Goal: Task Accomplishment & Management: Manage account settings

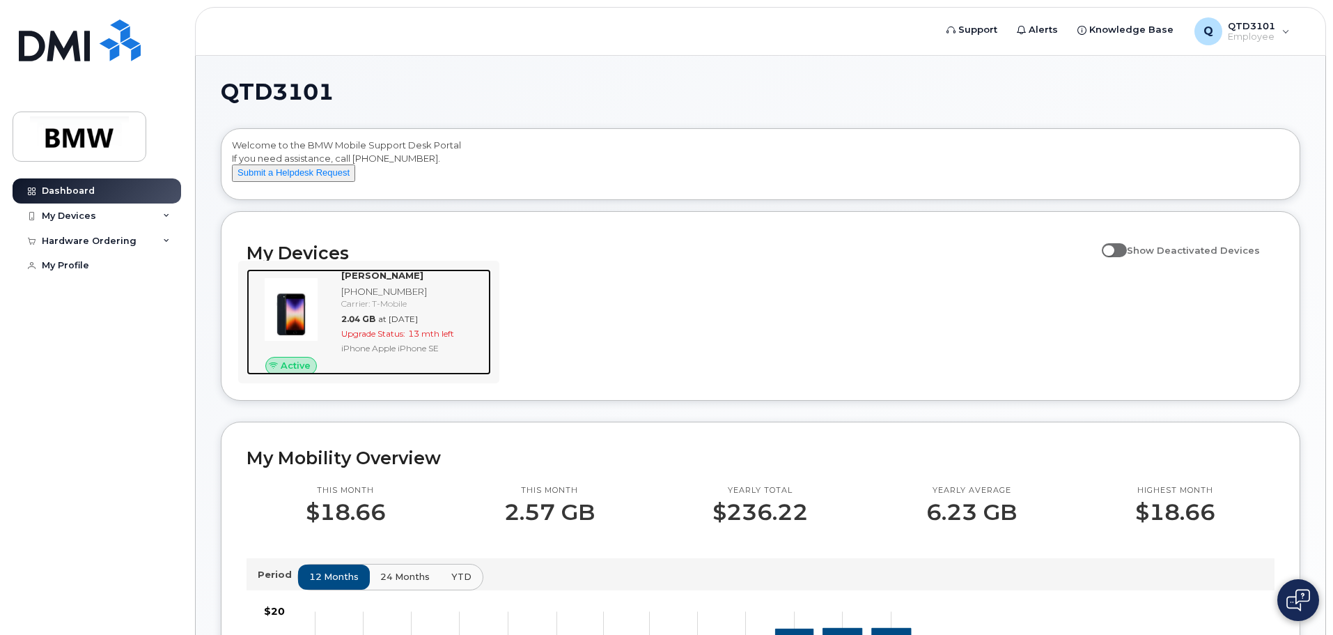
click at [286, 331] on img at bounding box center [291, 309] width 67 height 67
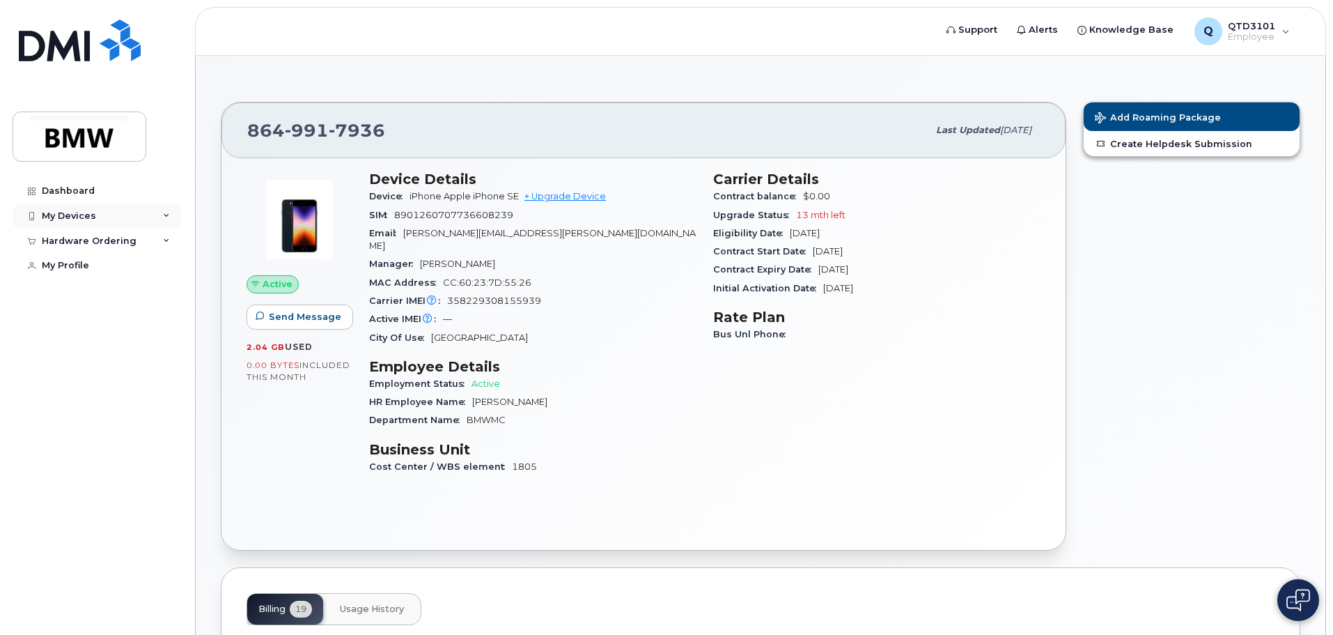
click at [111, 215] on div "My Devices" at bounding box center [97, 215] width 169 height 25
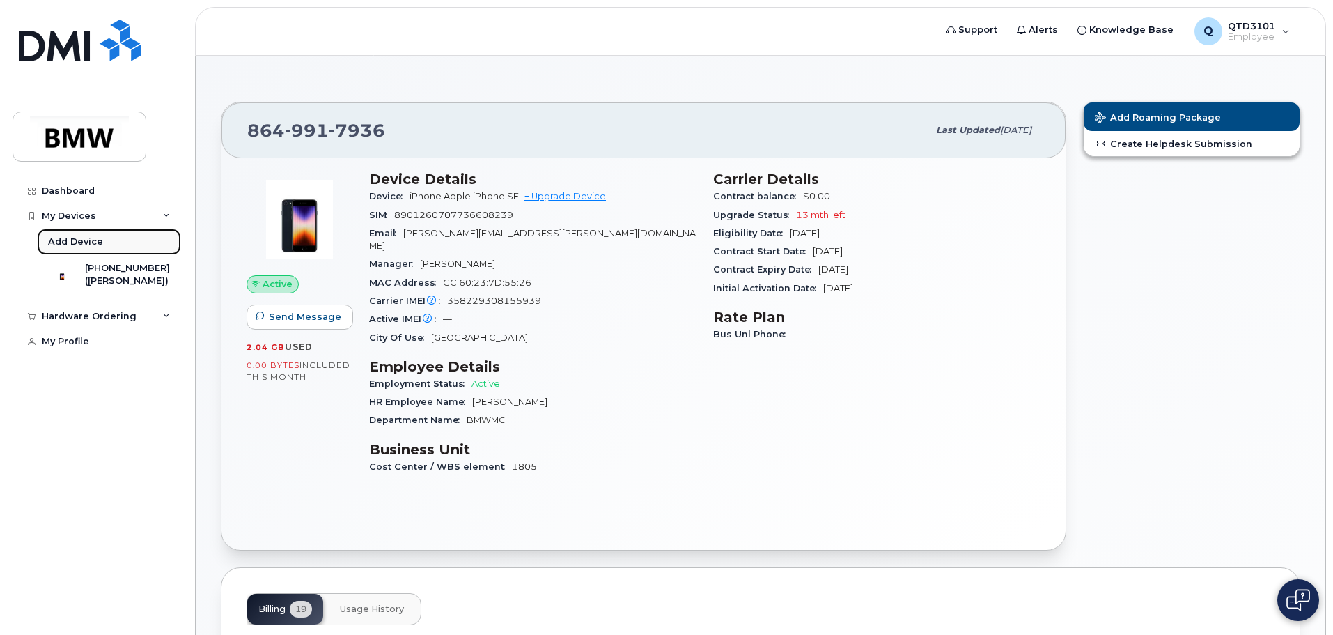
click at [107, 236] on link "Add Device" at bounding box center [109, 241] width 144 height 26
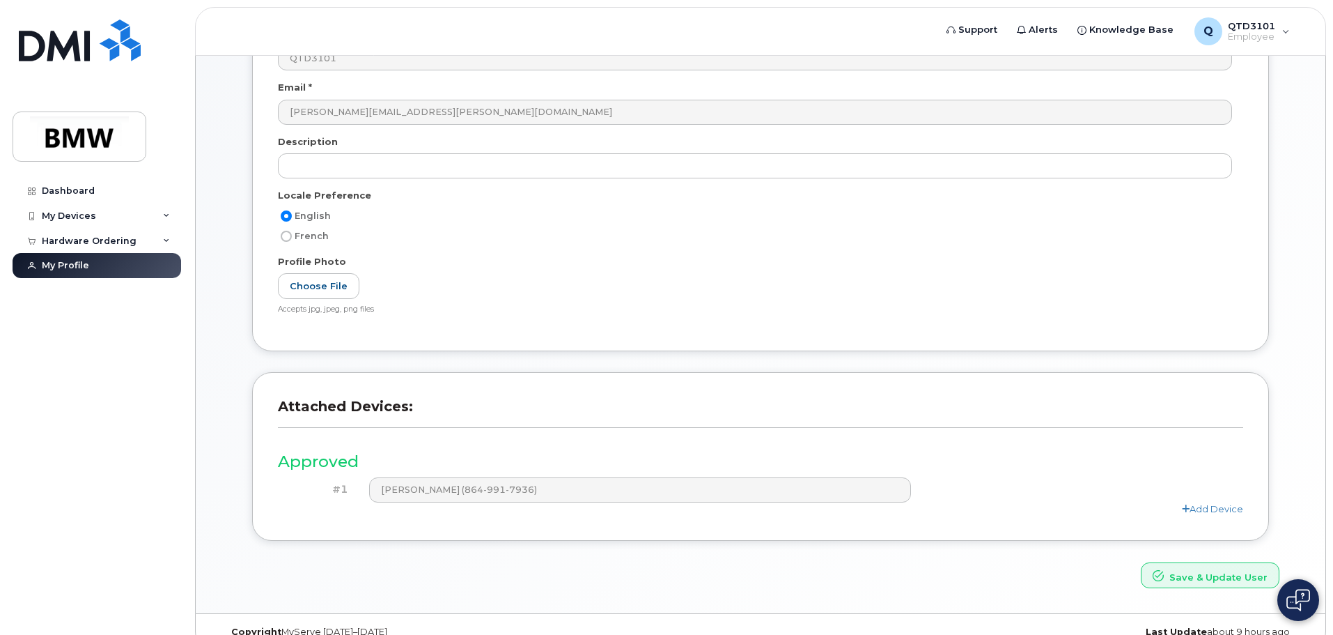
scroll to position [193, 0]
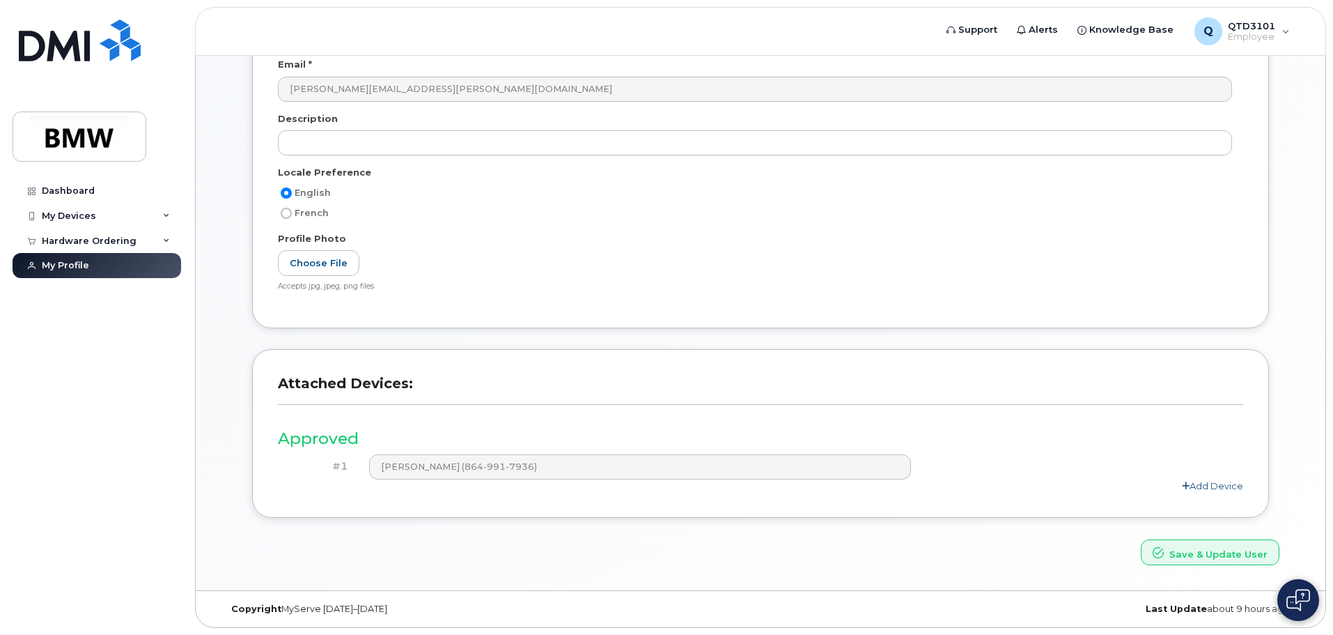
click at [1217, 488] on link "Add Device" at bounding box center [1212, 485] width 61 height 11
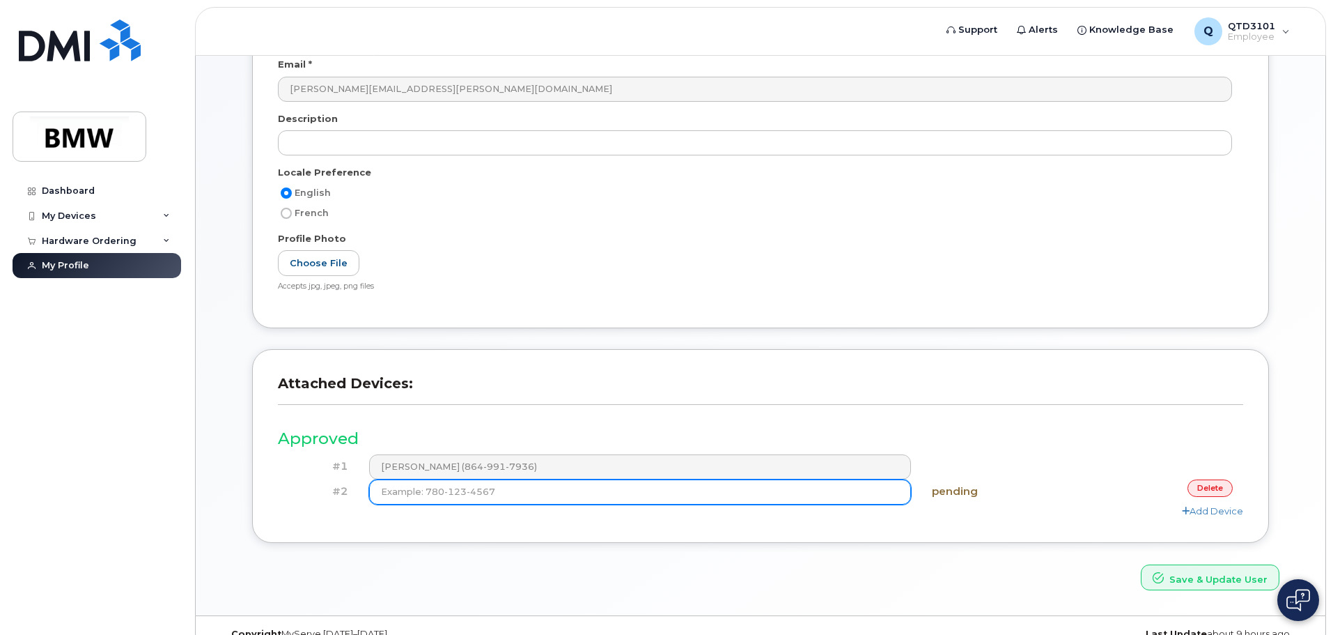
click at [831, 497] on input at bounding box center [640, 491] width 543 height 25
click at [511, 490] on input at bounding box center [640, 491] width 543 height 25
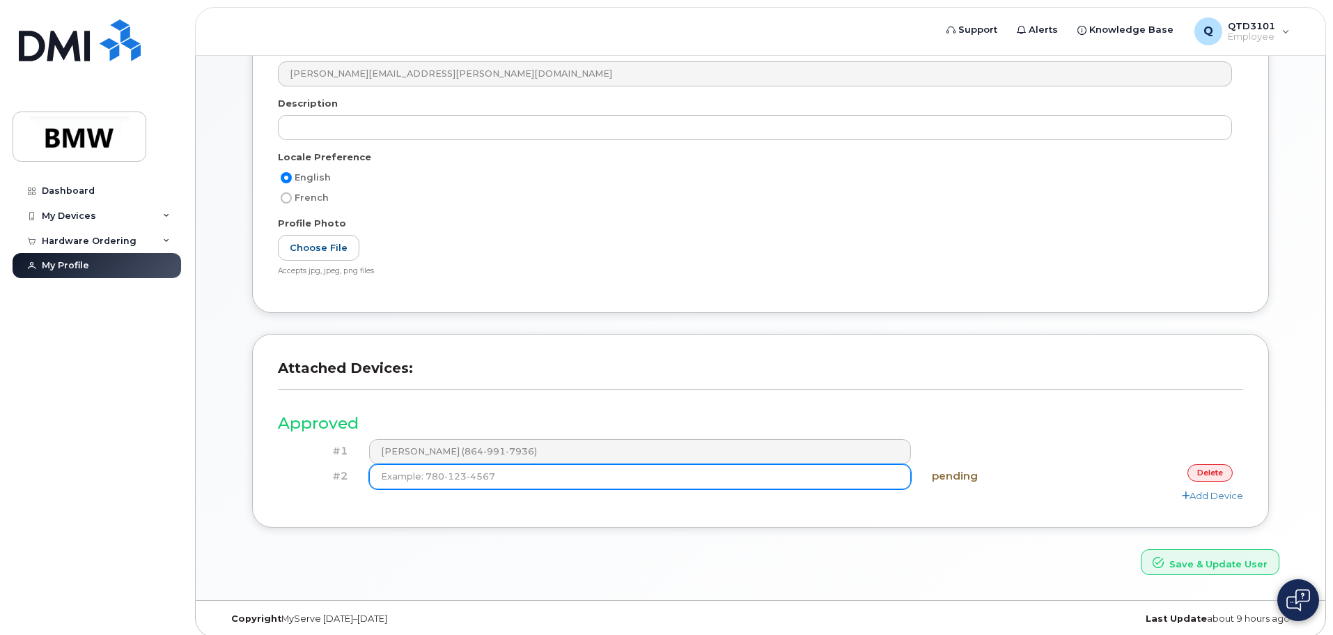
scroll to position [218, 0]
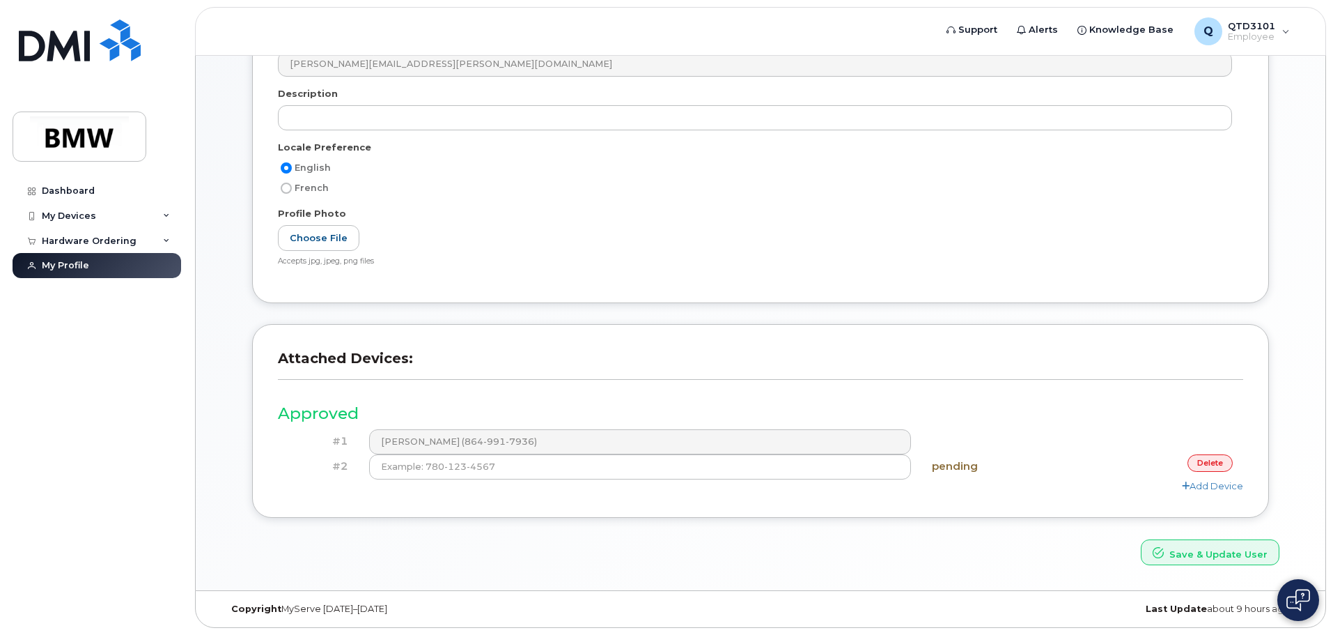
click at [1216, 465] on link "delete" at bounding box center [1210, 462] width 45 height 17
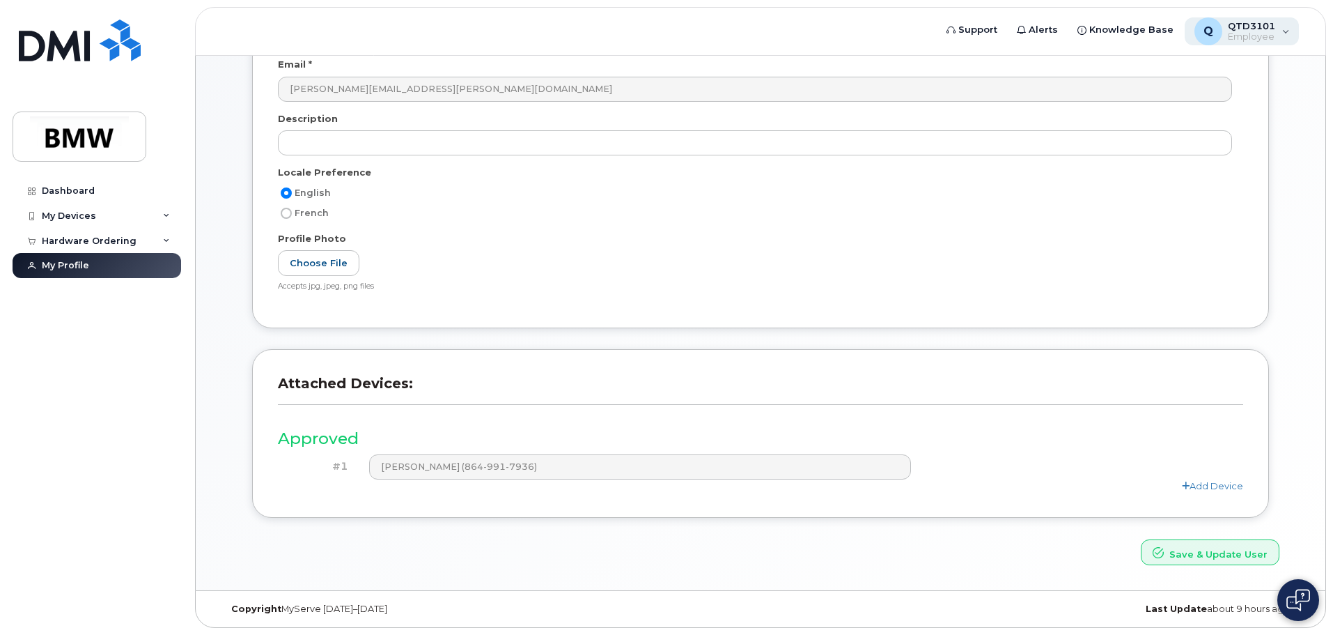
click at [1273, 40] on span "Employee" at bounding box center [1251, 36] width 47 height 11
click at [1243, 36] on span "Employee" at bounding box center [1251, 36] width 47 height 11
click at [1214, 31] on span "Q" at bounding box center [1209, 31] width 10 height 17
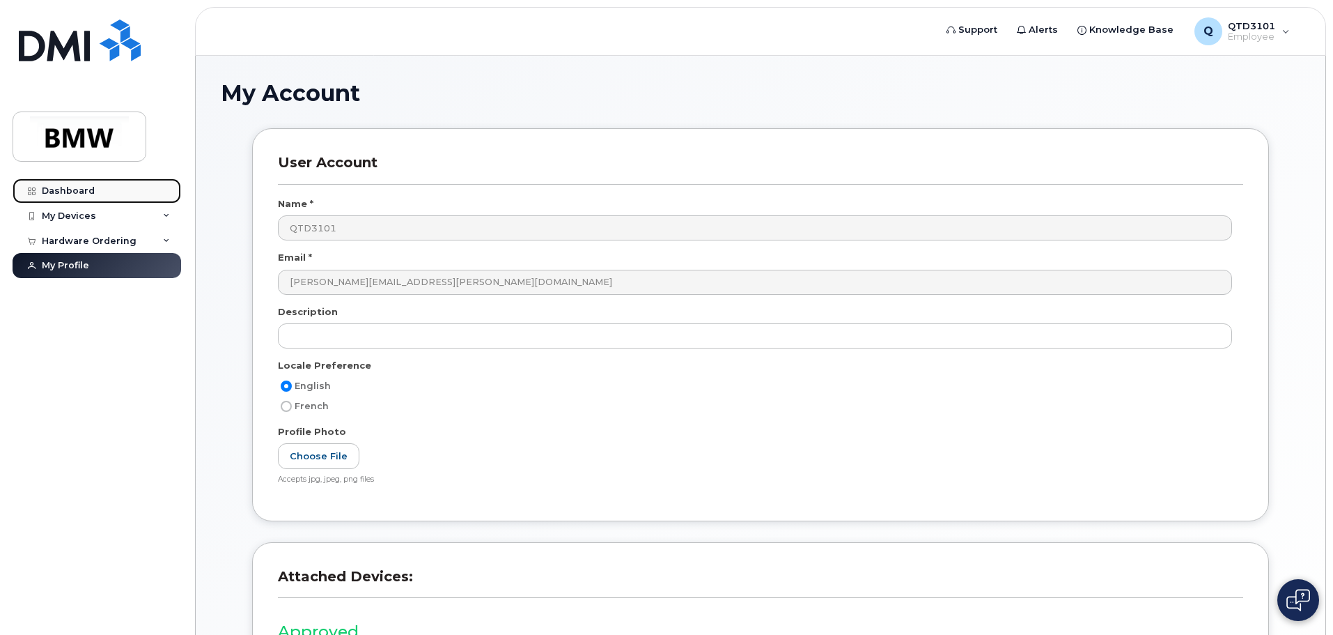
click at [86, 185] on link "Dashboard" at bounding box center [97, 190] width 169 height 25
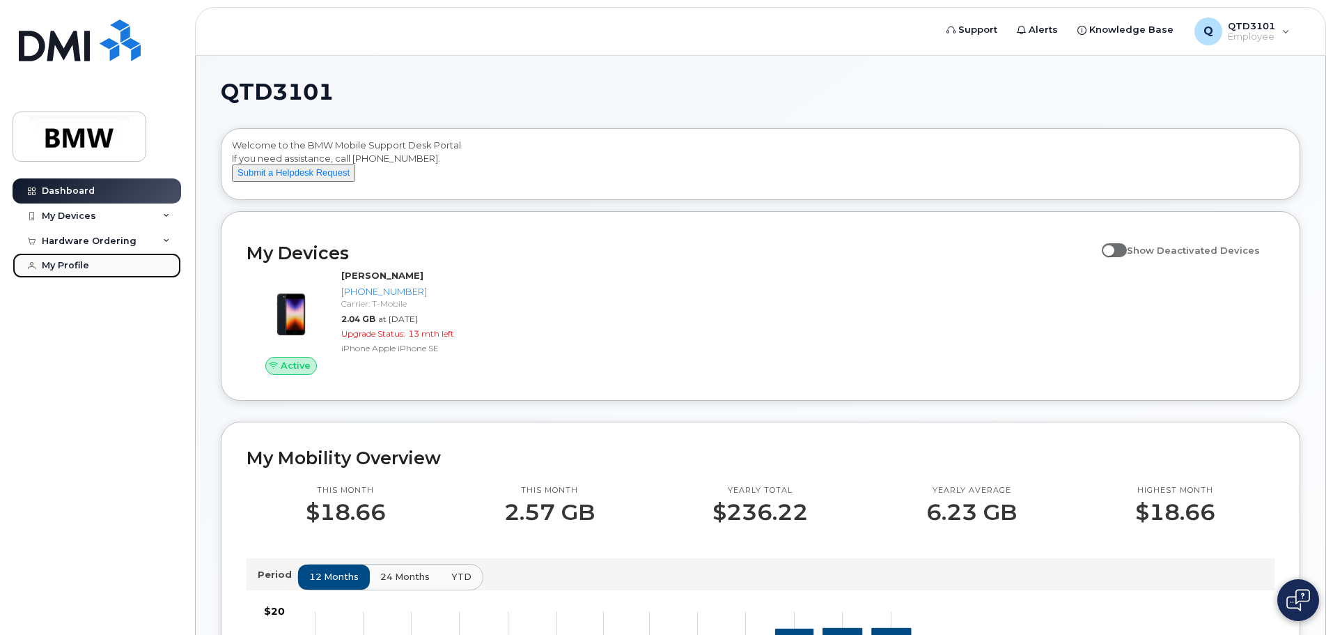
click at [81, 264] on div "My Profile" at bounding box center [65, 265] width 47 height 11
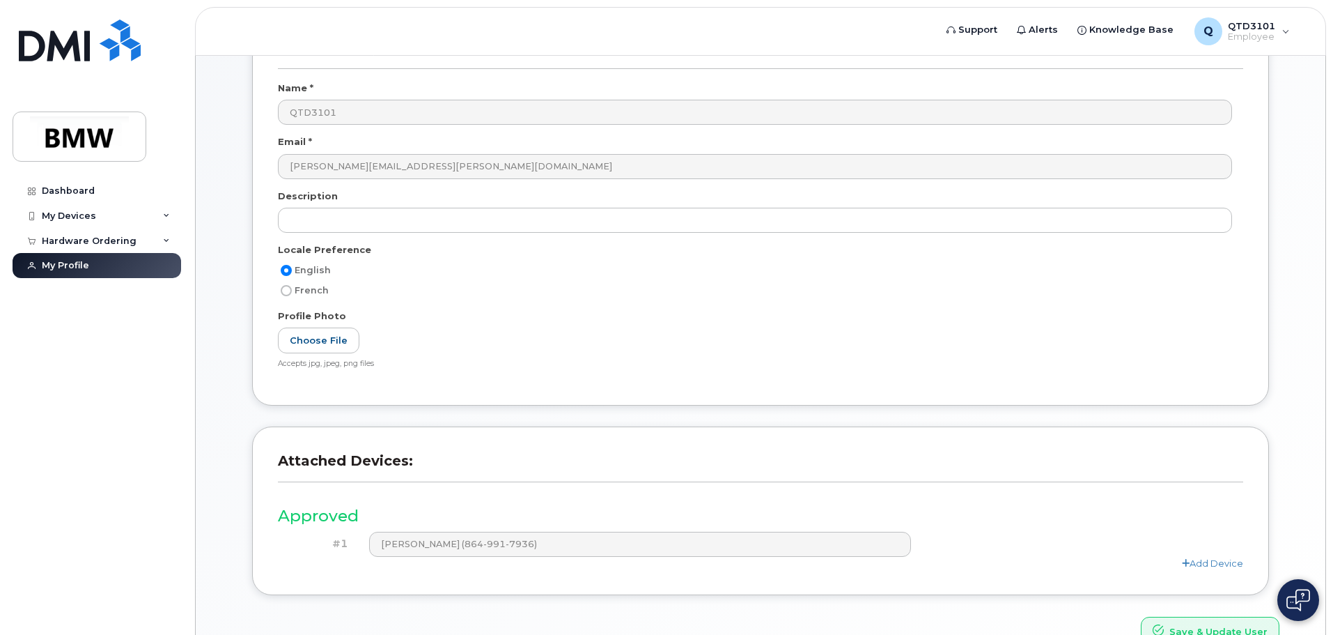
scroll to position [193, 0]
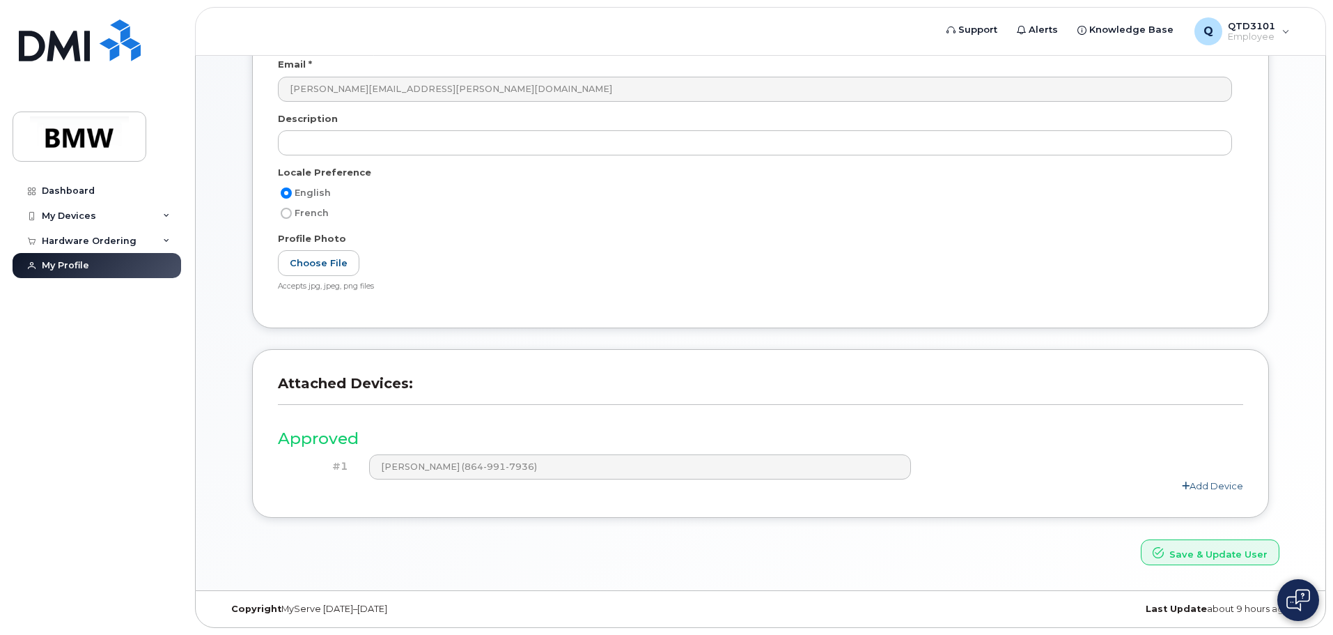
click at [1214, 488] on link "Add Device" at bounding box center [1212, 485] width 61 height 11
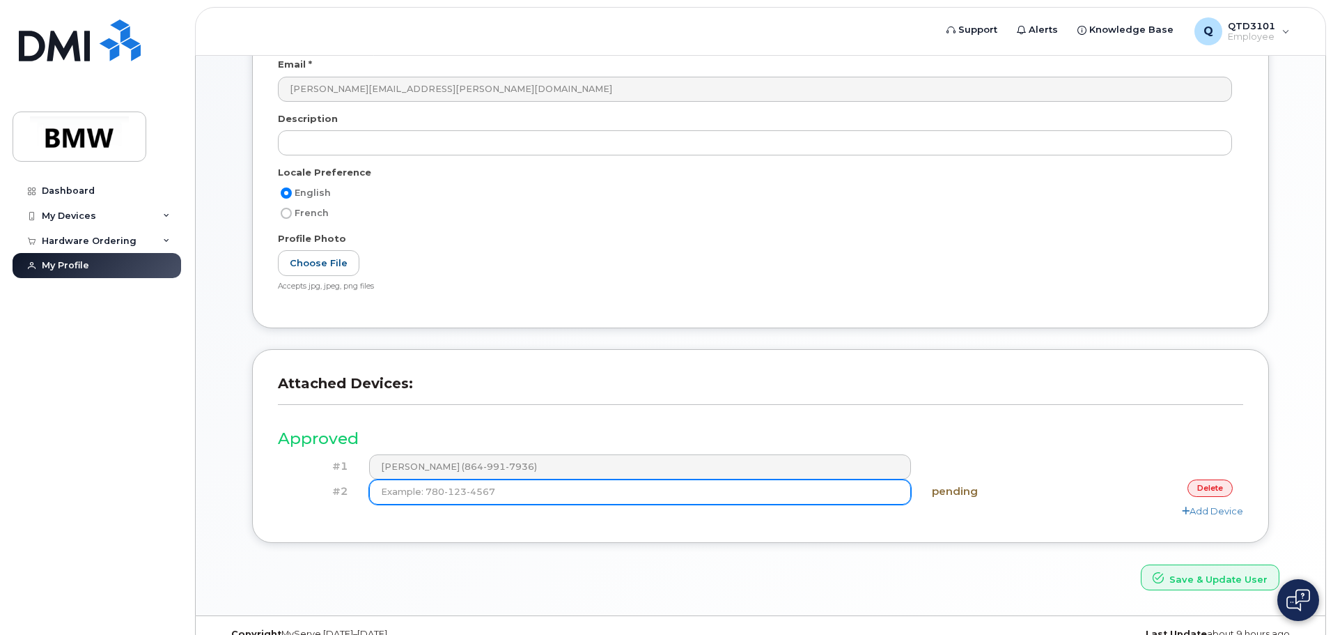
click at [447, 494] on input at bounding box center [640, 491] width 543 height 25
click at [480, 492] on input at bounding box center [640, 491] width 543 height 25
click at [532, 492] on input at bounding box center [640, 491] width 543 height 25
drag, startPoint x: 674, startPoint y: 497, endPoint x: 720, endPoint y: 497, distance: 46.0
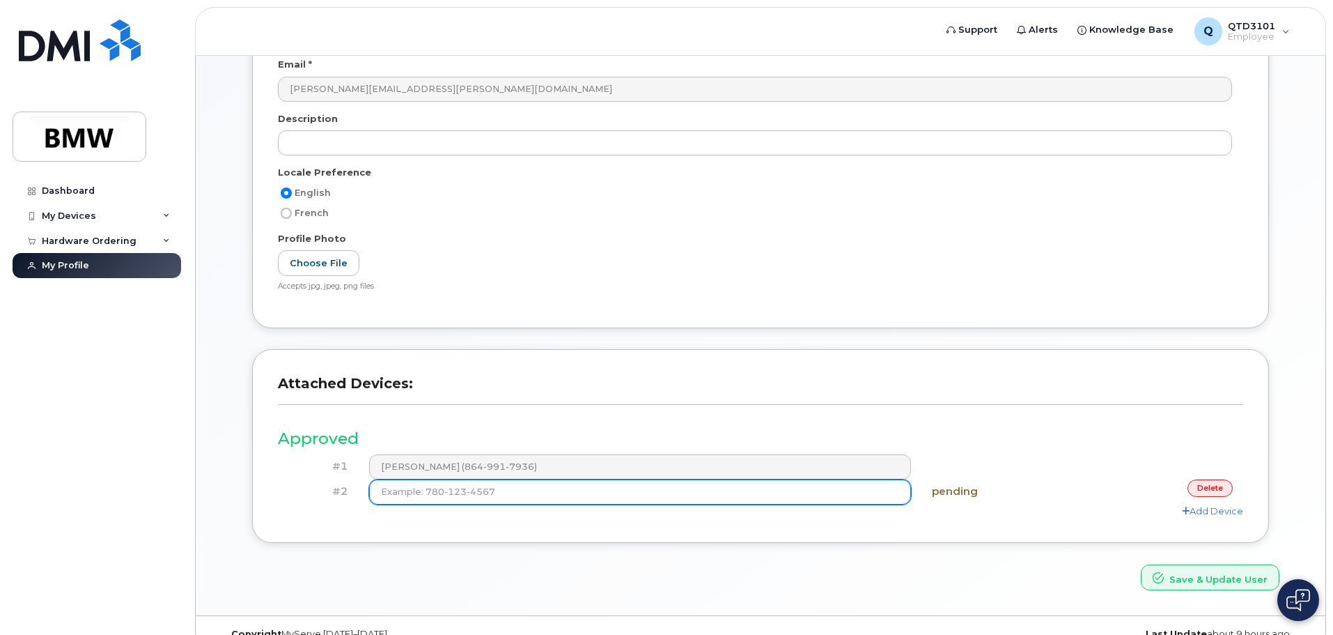
click at [678, 497] on input at bounding box center [640, 491] width 543 height 25
click at [774, 493] on input at bounding box center [640, 491] width 543 height 25
drag, startPoint x: 786, startPoint y: 493, endPoint x: 915, endPoint y: 493, distance: 128.9
click at [791, 493] on input at bounding box center [640, 491] width 543 height 25
click at [761, 491] on input at bounding box center [640, 491] width 543 height 25
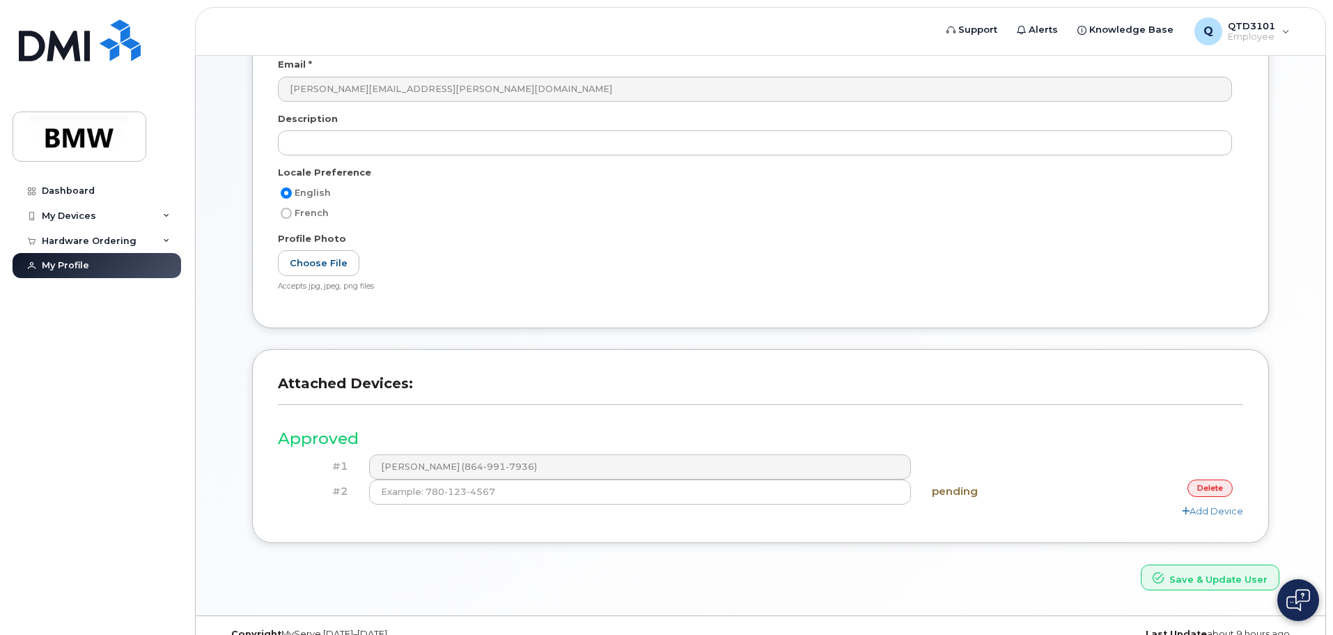
click at [1212, 487] on link "delete" at bounding box center [1210, 487] width 45 height 17
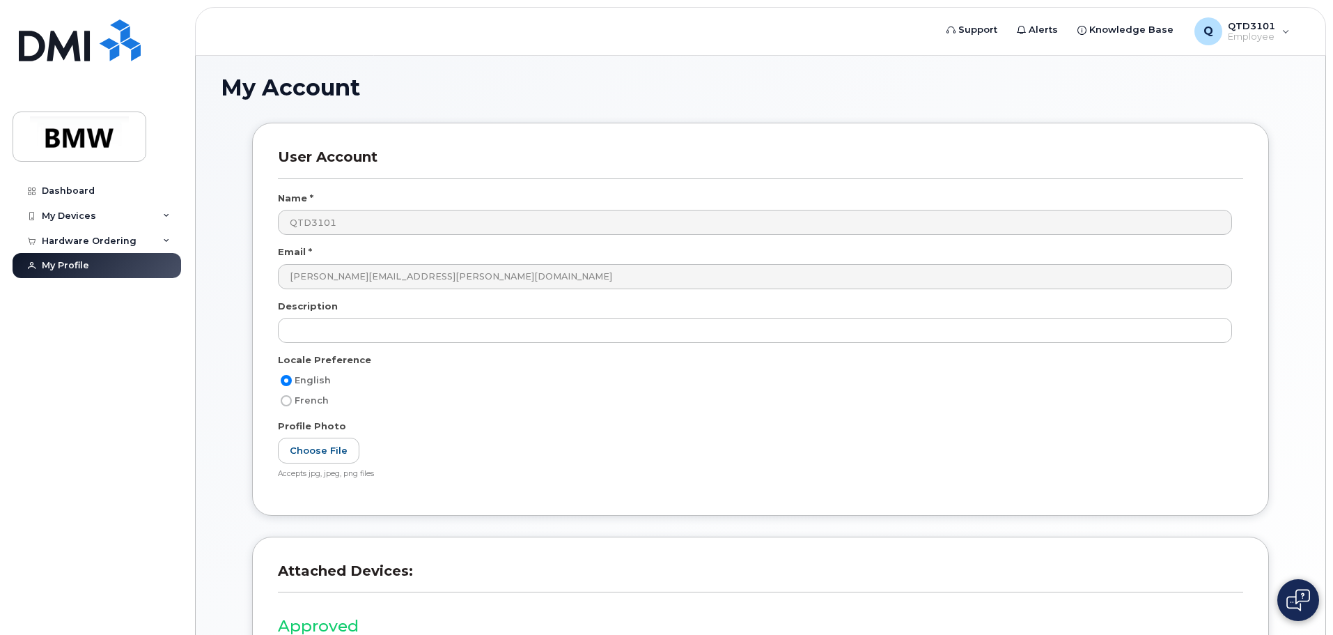
scroll to position [0, 0]
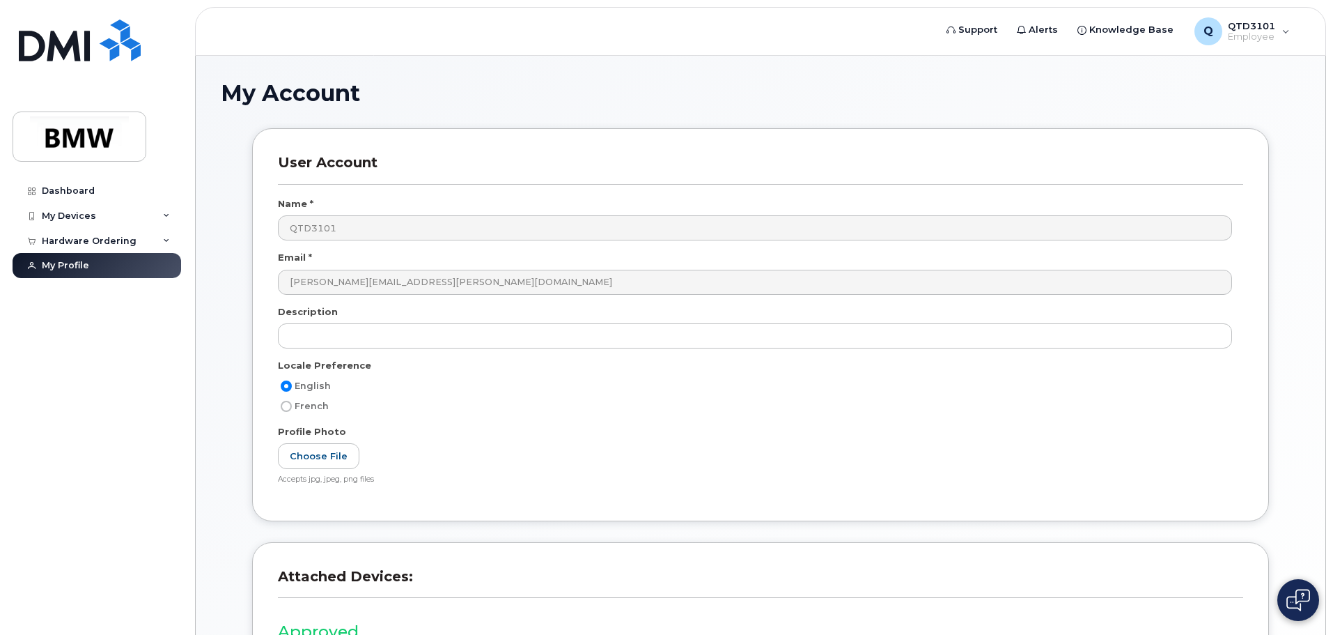
click at [99, 177] on div "Dashboard My Devices Add Device 864-991-7936 (Bradley Carver) Hardware Ordering…" at bounding box center [94, 317] width 189 height 635
click at [88, 189] on div "Dashboard" at bounding box center [68, 190] width 53 height 11
